Goal: Transaction & Acquisition: Subscribe to service/newsletter

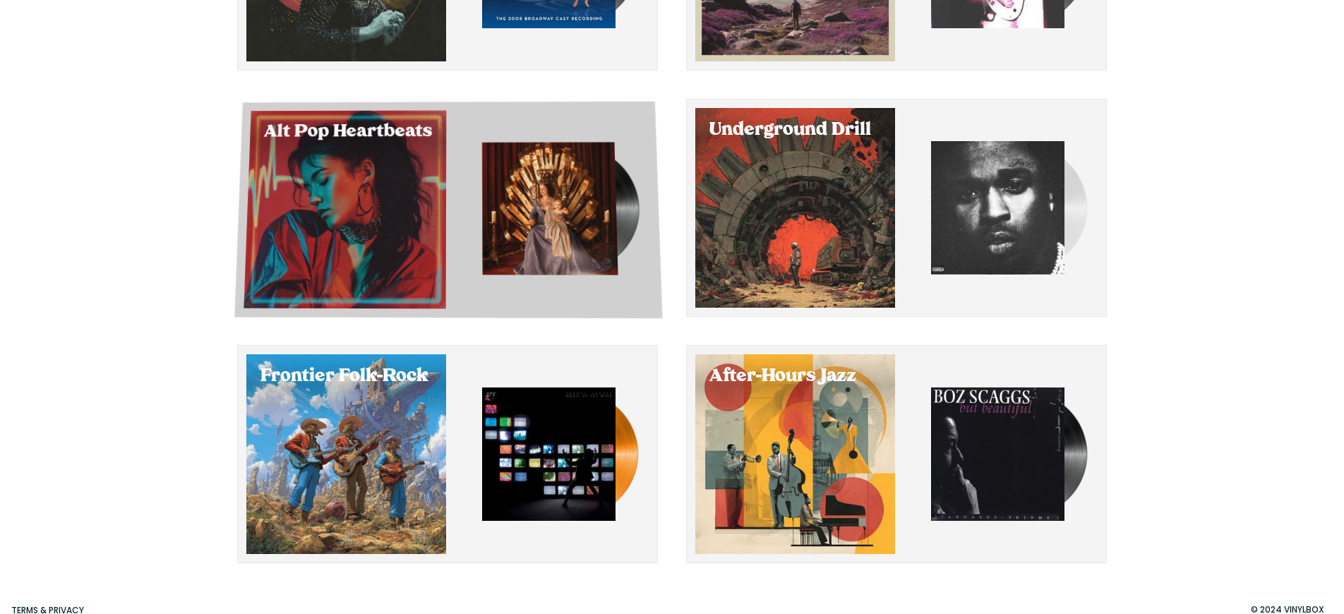
scroll to position [296, 0]
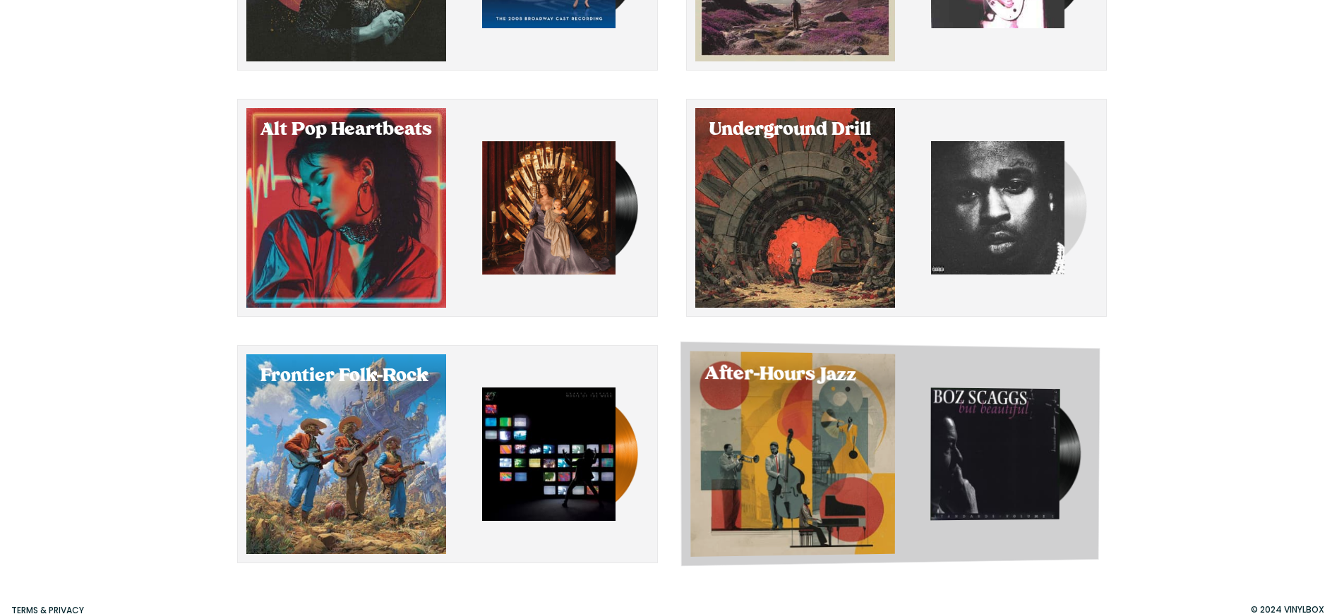
click at [978, 448] on img "button" at bounding box center [994, 454] width 129 height 133
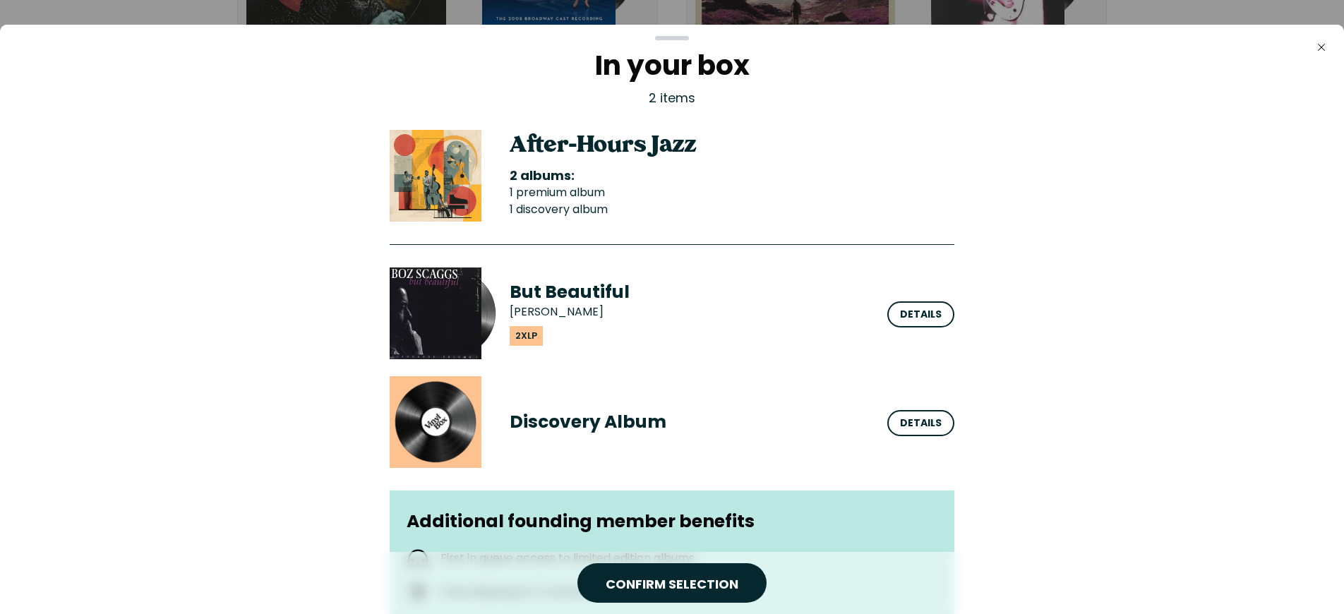
click at [465, 308] on div "button" at bounding box center [452, 313] width 124 height 124
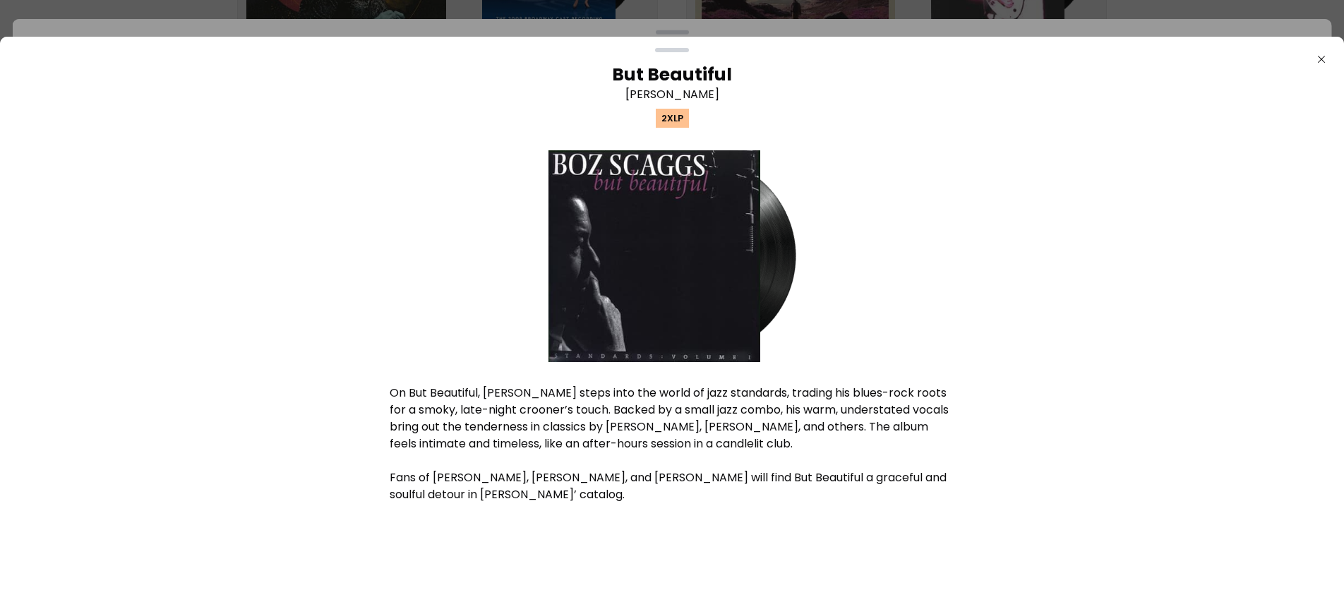
click at [697, 293] on div at bounding box center [655, 256] width 212 height 212
click at [671, 114] on p "2xLP" at bounding box center [672, 118] width 33 height 19
click at [679, 42] on div "Close But Beautiful [PERSON_NAME] 2xLP On But Beautiful, [PERSON_NAME] steps in…" at bounding box center [672, 325] width 1344 height 577
click at [1324, 61] on icon "Close" at bounding box center [1321, 59] width 11 height 11
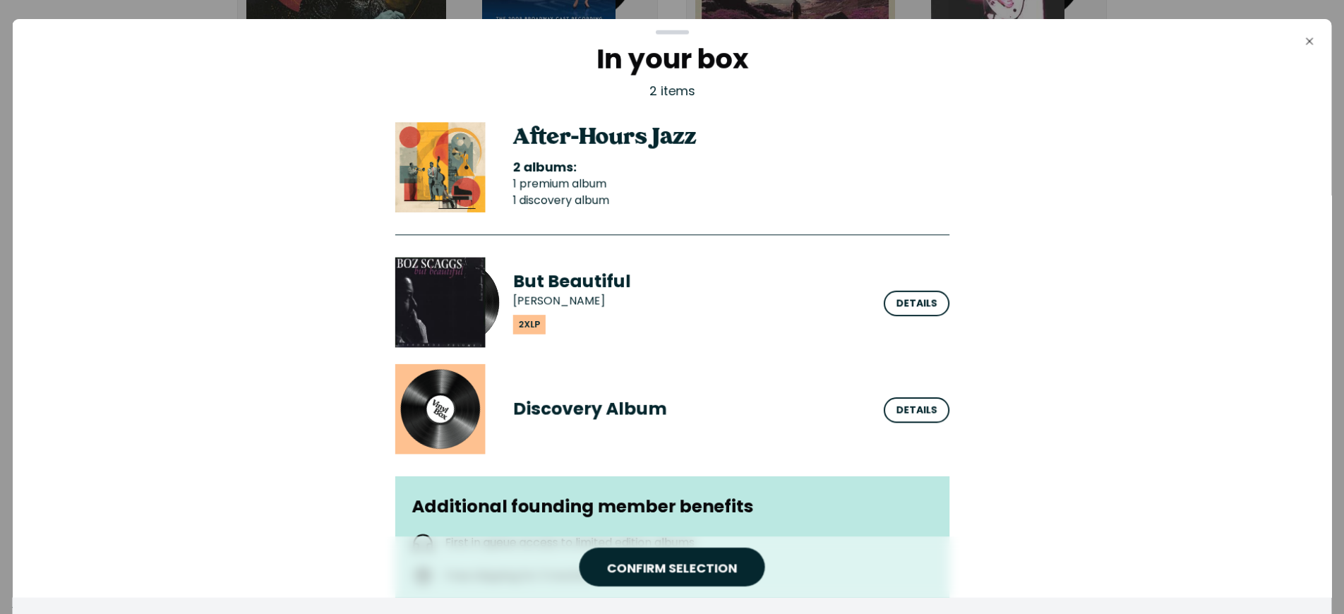
click at [491, 406] on div "Discovery Album Details" at bounding box center [672, 409] width 554 height 90
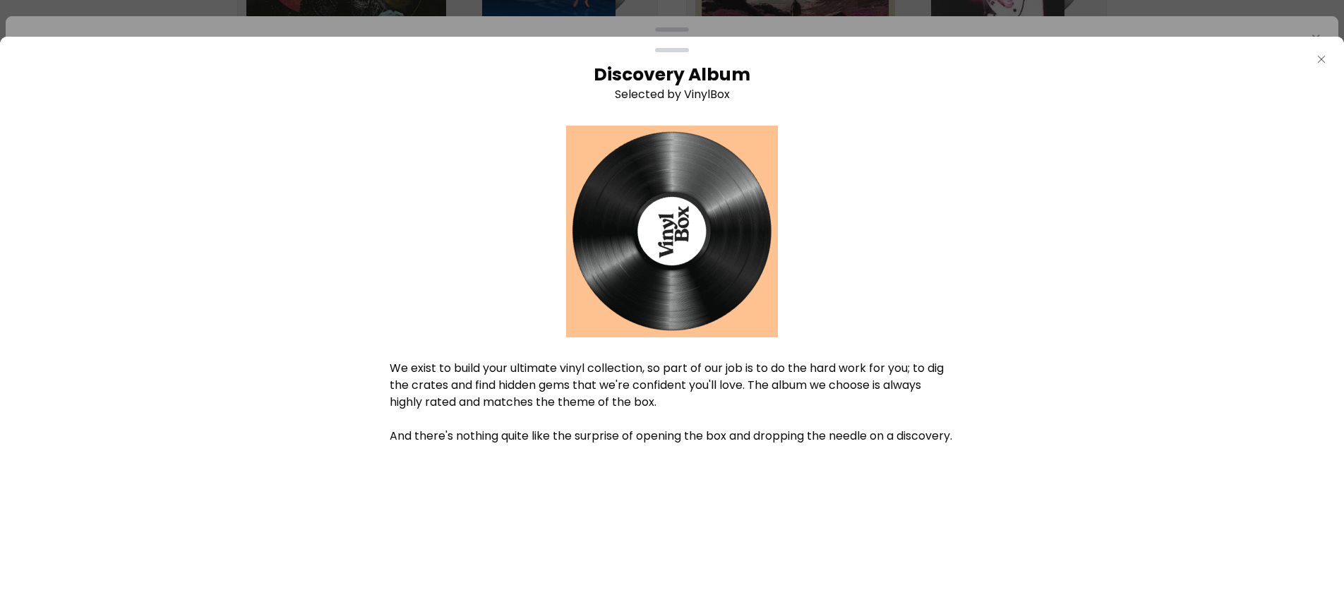
click at [1324, 61] on icon "Close" at bounding box center [1321, 59] width 11 height 11
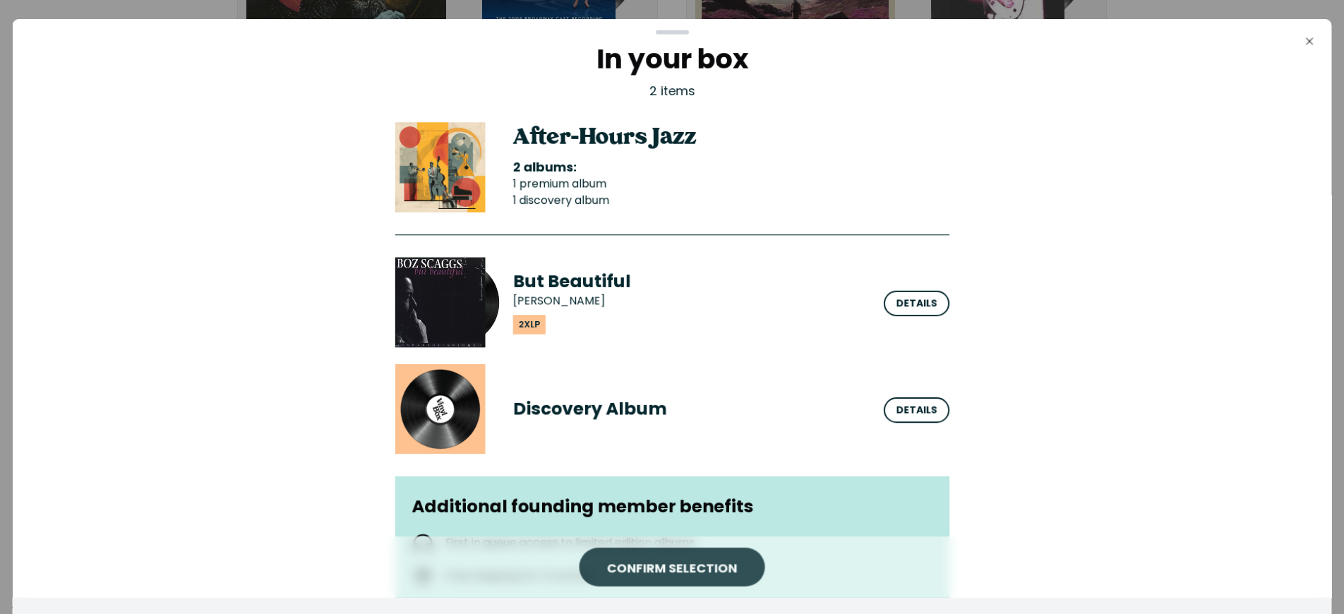
click at [690, 555] on button "CONFIRM SELECTION" at bounding box center [672, 567] width 186 height 39
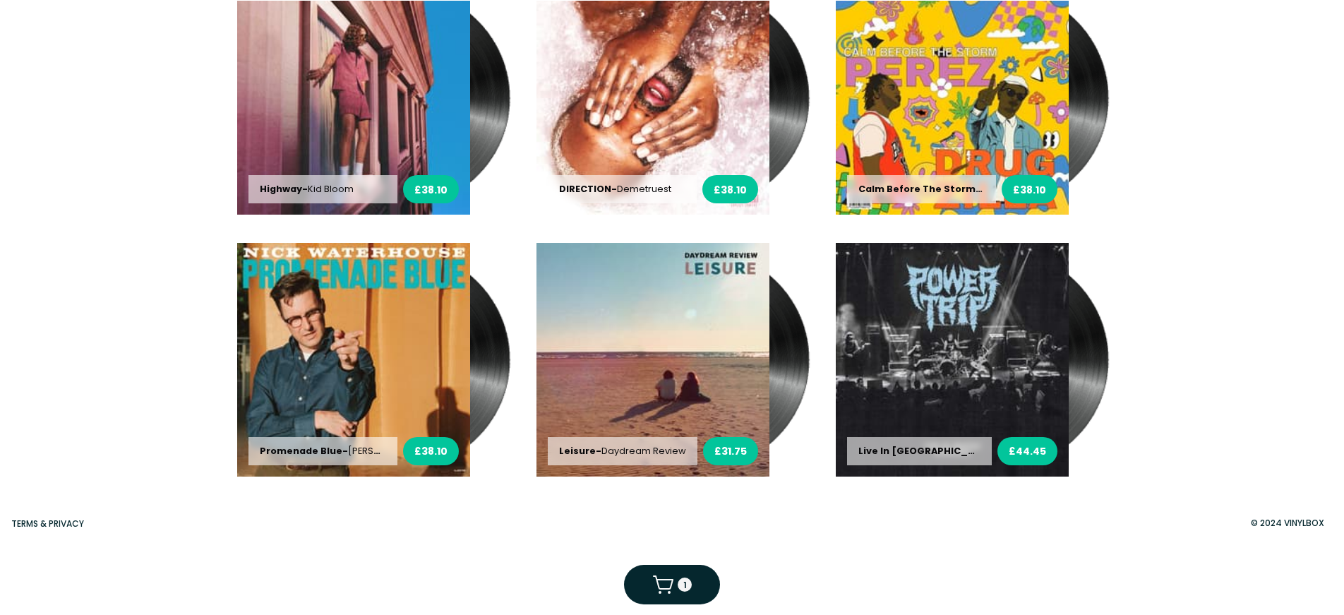
scroll to position [1494, 0]
